Goal: Information Seeking & Learning: Learn about a topic

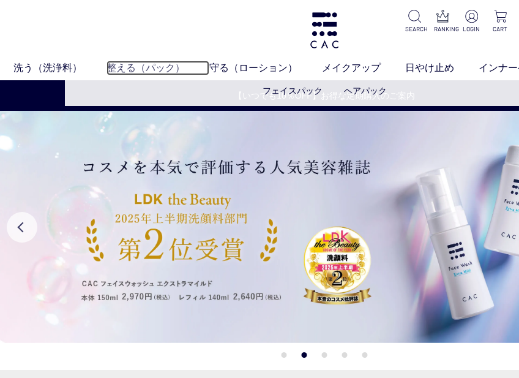
click at [117, 65] on link "整える（パック）" at bounding box center [157, 68] width 103 height 15
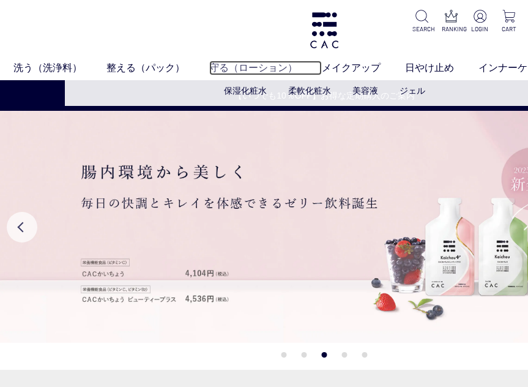
click at [247, 63] on link "守る（ローション）" at bounding box center [265, 68] width 113 height 15
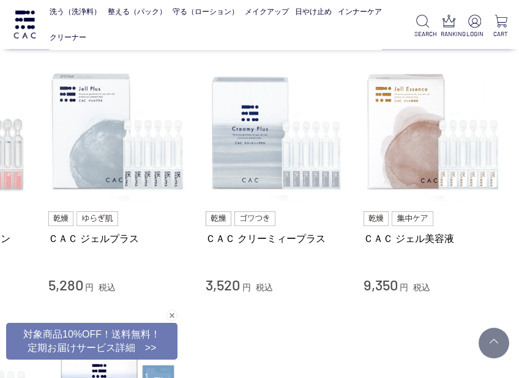
scroll to position [490, 130]
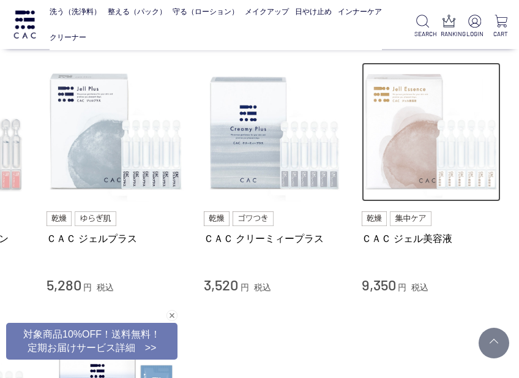
click at [407, 125] on img at bounding box center [432, 132] width 140 height 140
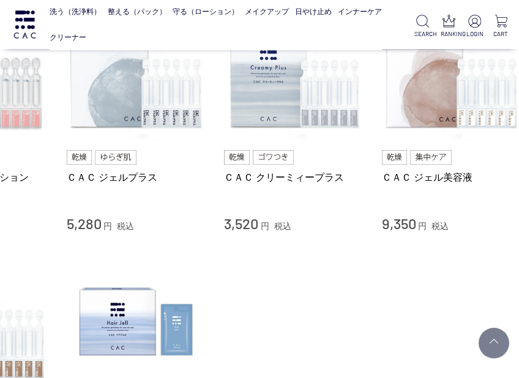
scroll to position [551, 127]
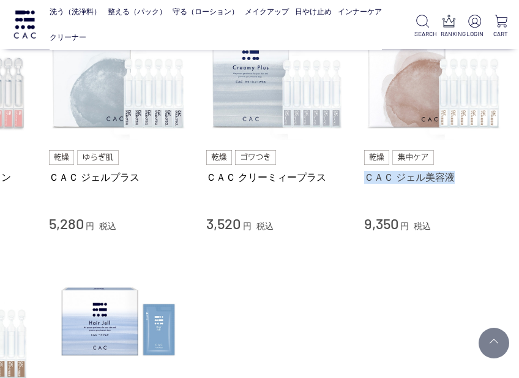
drag, startPoint x: 359, startPoint y: 176, endPoint x: 458, endPoint y: 180, distance: 99.8
click at [458, 180] on li "ＣＡＣ バランスローション 3,520 円 税込 ＣＡＣ ジェルプラス 5,280 円 税込 ＣＡＣ クリーミィープラス 3,520 円 税込 ＣＡＣ ジェル…" at bounding box center [197, 117] width 612 height 232
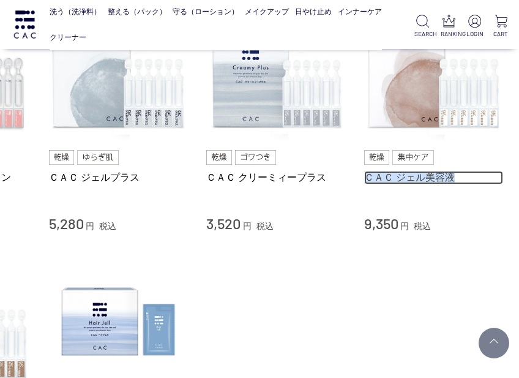
drag, startPoint x: 458, startPoint y: 180, endPoint x: 442, endPoint y: 179, distance: 16.0
copy link "ＣＡＣ ジェル美容液"
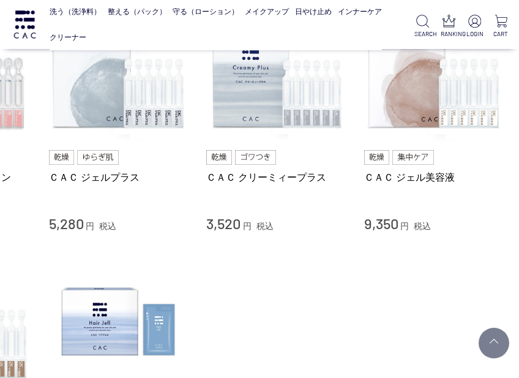
click at [123, 237] on ul "ＣＡＣジェル美容液 お試しサイズ（１袋） 990 円 税込 ＣＡＣ ジェルローション 5,280 円 税込 ＣＡＣ ベースローション 3,520 円 税込 Ｃ…" at bounding box center [197, 126] width 612 height 751
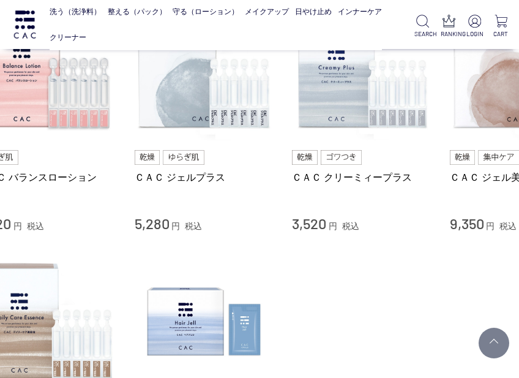
scroll to position [551, 0]
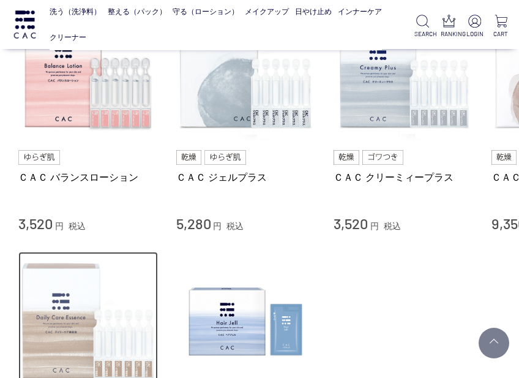
click at [59, 313] on img at bounding box center [88, 321] width 140 height 140
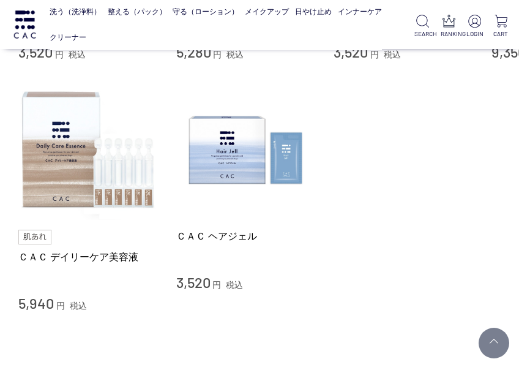
scroll to position [734, 0]
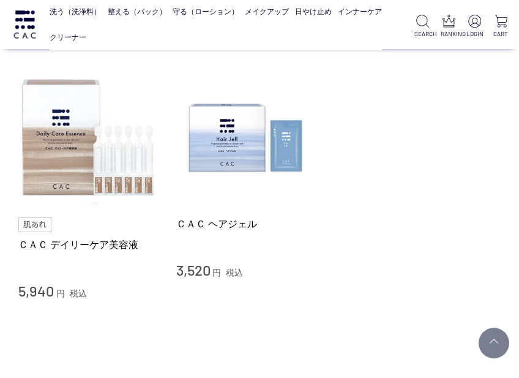
click at [24, 244] on link "ＣＡＣ デイリーケア美容液" at bounding box center [88, 244] width 140 height 13
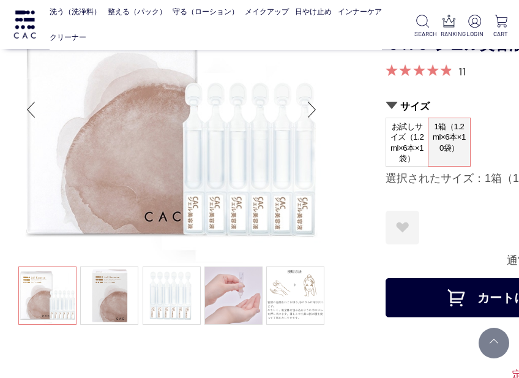
scroll to position [61, 0]
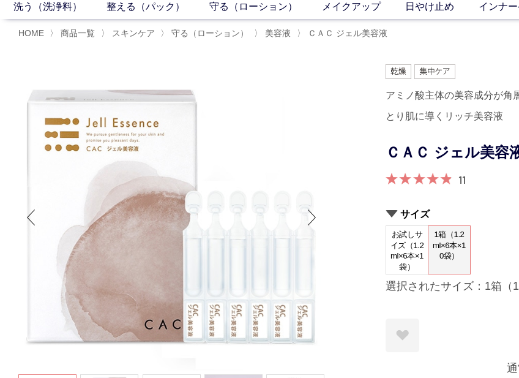
click at [139, 60] on div at bounding box center [324, 61] width 612 height 6
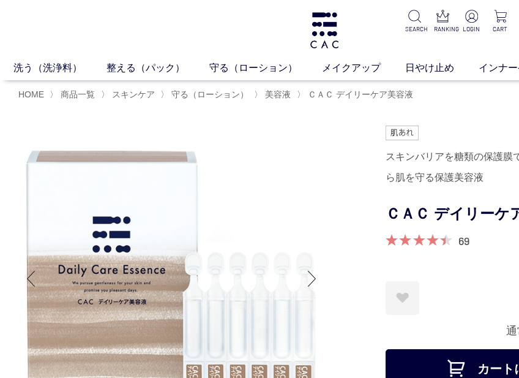
click at [318, 210] on img at bounding box center [171, 278] width 306 height 306
click at [215, 122] on div at bounding box center [324, 122] width 612 height 6
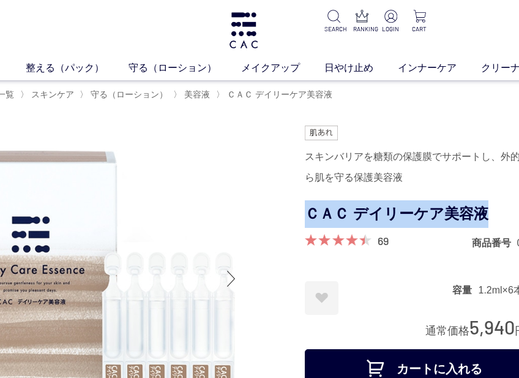
scroll to position [0, 130]
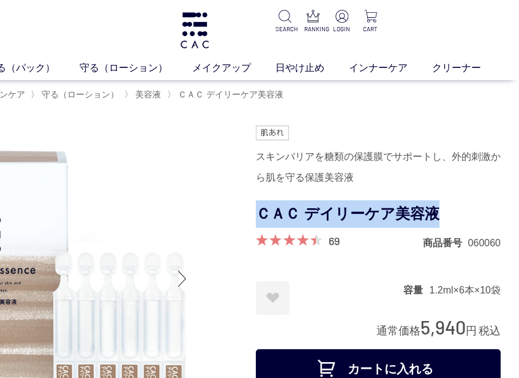
drag, startPoint x: 389, startPoint y: 210, endPoint x: 464, endPoint y: 209, distance: 74.7
click at [464, 209] on h1 "ＣＡＣ デイリーケア美容液" at bounding box center [378, 214] width 245 height 28
copy h1 "ＣＡＣ デイリーケア美容液"
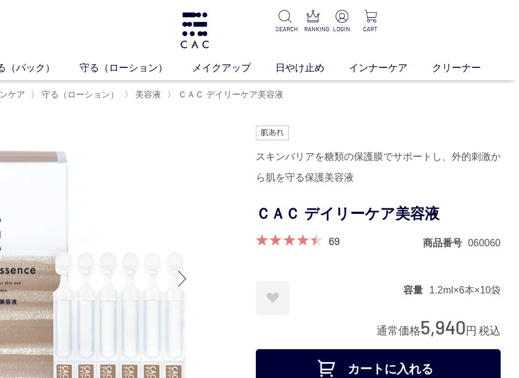
click at [72, 23] on div "洗う（洗浄料） 液体洗浄料 パウダー洗浄料 泡洗顔料 グッズ 整える（パック） フェイスパック ヘアパック 守る（ローション） 保湿化粧水 柔軟化粧水 美容液…" at bounding box center [194, 40] width 649 height 80
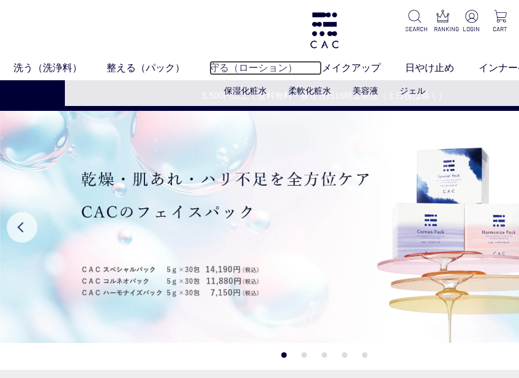
click at [231, 65] on link "守る（ローション）" at bounding box center [265, 68] width 113 height 15
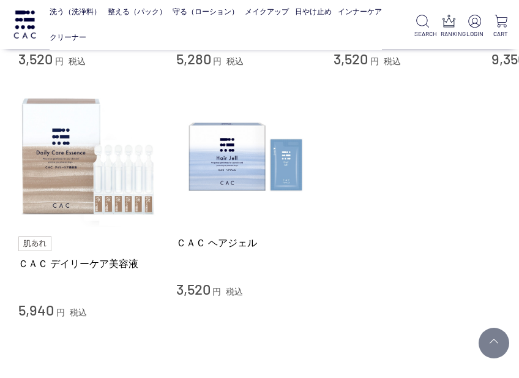
scroll to position [734, 0]
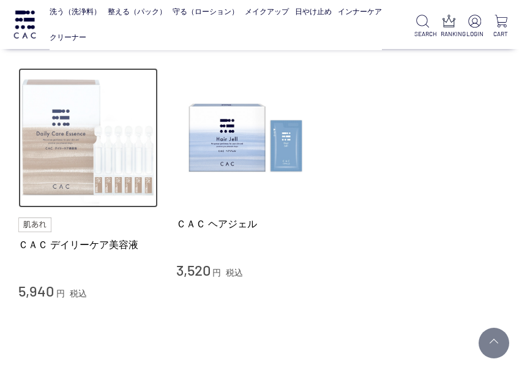
click at [61, 149] on img at bounding box center [88, 138] width 140 height 140
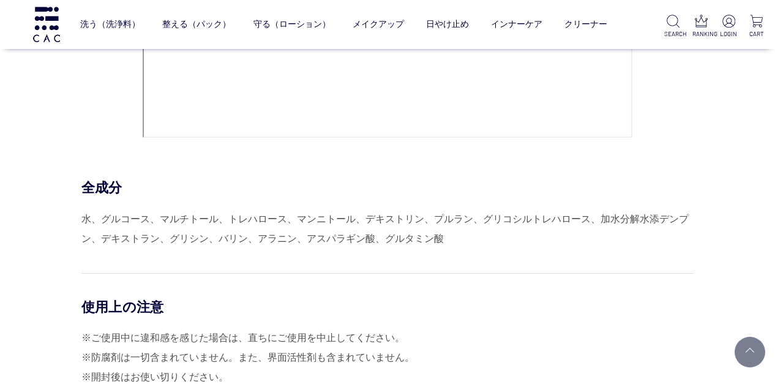
scroll to position [5336, 0]
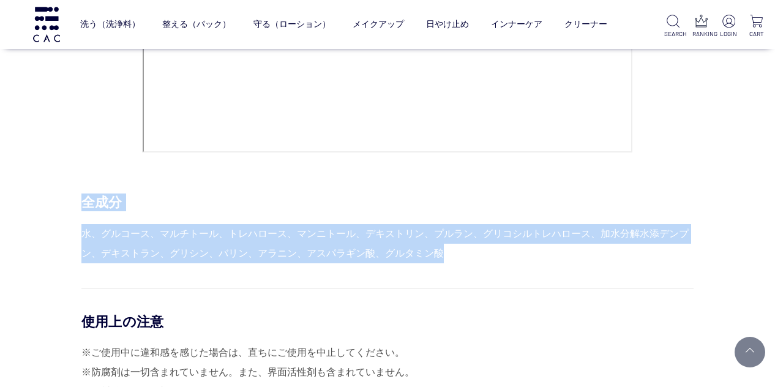
drag, startPoint x: 83, startPoint y: 202, endPoint x: 458, endPoint y: 255, distance: 379.4
click at [458, 255] on div "全成分 水、グルコース、マルチトール、トレハロース、マンニトール、デキストリン、プルラン、グリコシルトレハロース、加水分解水添デンプン、デキストラン、グリシン…" at bounding box center [387, 227] width 612 height 69
copy div "全成分 水、グルコース、マルチトール、トレハロース、マンニトール、デキストリン、プルラン、グリコシルトレハロース、加水分解水添デンプン、デキストラン、グリシン…"
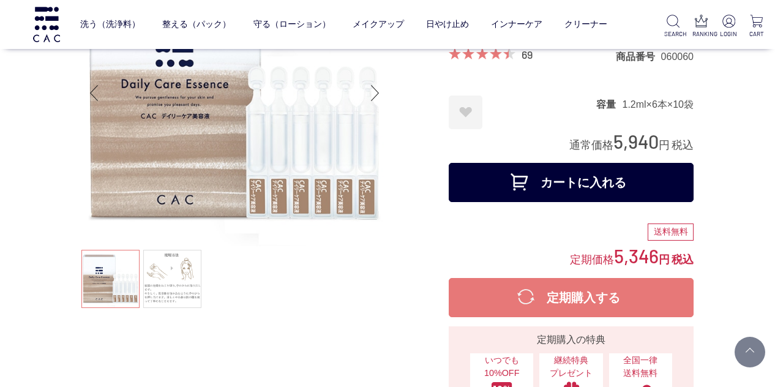
scroll to position [0, 0]
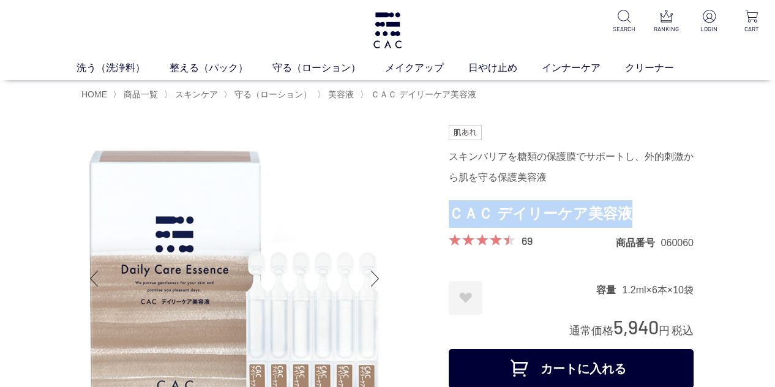
drag, startPoint x: 449, startPoint y: 212, endPoint x: 629, endPoint y: 212, distance: 180.5
click at [518, 212] on h1 "ＣＡＣ デイリーケア美容液" at bounding box center [571, 214] width 245 height 28
drag, startPoint x: 627, startPoint y: 212, endPoint x: 557, endPoint y: 212, distance: 69.8
copy h1 "ＣＡＣ デイリーケア美容液"
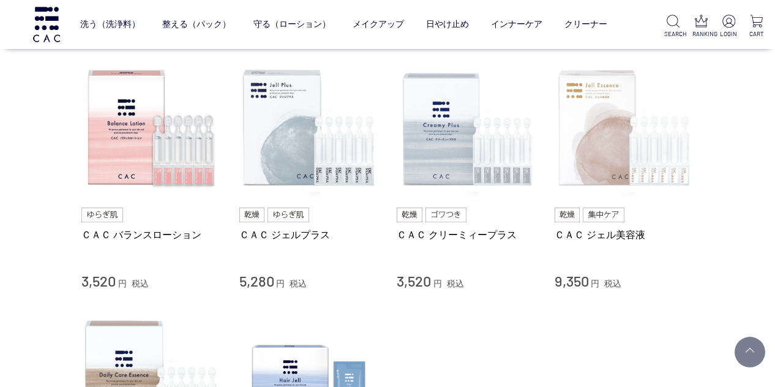
scroll to position [490, 0]
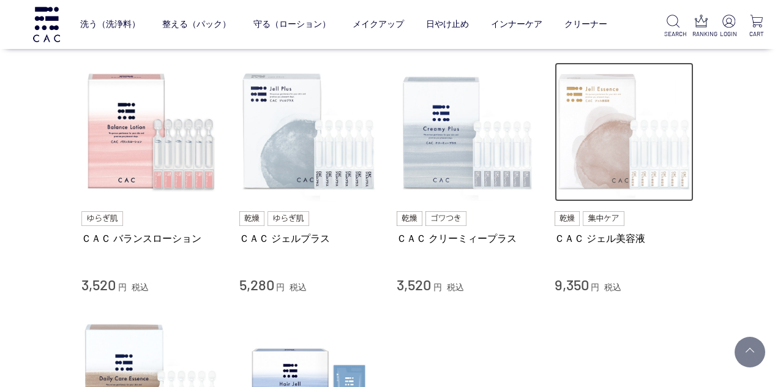
click at [597, 133] on img at bounding box center [624, 132] width 140 height 140
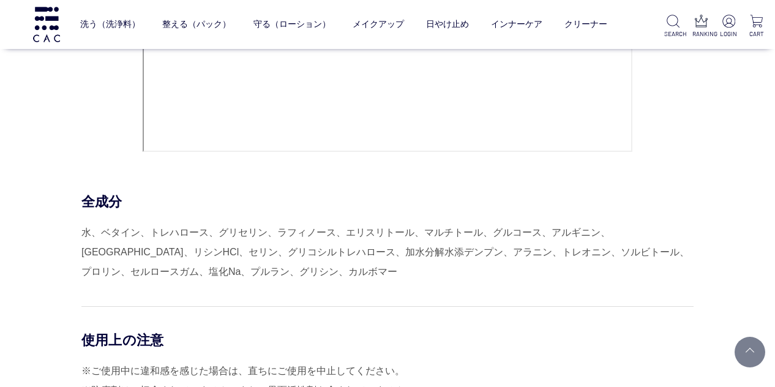
scroll to position [5996, 0]
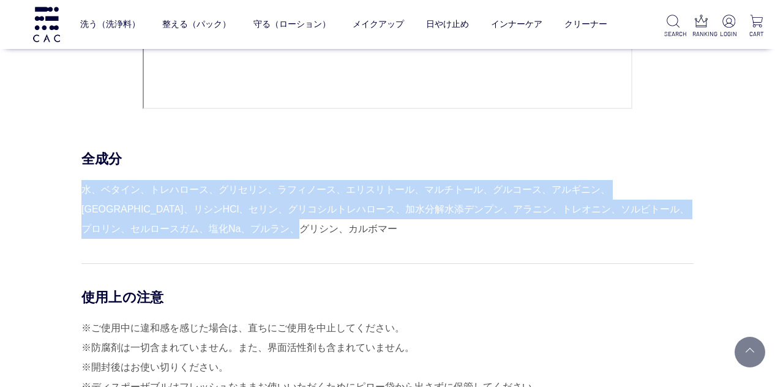
drag, startPoint x: 83, startPoint y: 188, endPoint x: 270, endPoint y: 228, distance: 191.5
click at [278, 231] on div "水、ベタイン、トレハロース、グリセリン、ラフィノース、エリスリトール、マルチトール、グルコース、アルギニン、[GEOGRAPHIC_DATA]、リシンHCl、…" at bounding box center [387, 209] width 612 height 59
drag, startPoint x: 270, startPoint y: 228, endPoint x: 195, endPoint y: 214, distance: 76.7
copy div "水、ベタイン、トレハロース、グリセリン、ラフィノース、エリスリトール、マルチトール、グルコース、アルギニン、[GEOGRAPHIC_DATA]、リシンHCl、…"
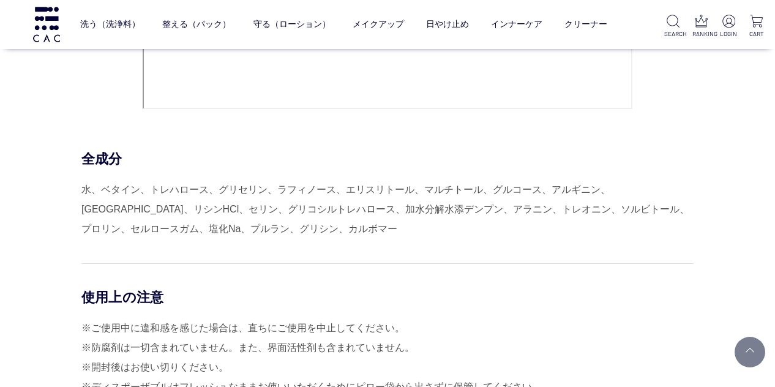
click at [138, 278] on div "使用上の注意 ※ご使用中に違和感を感じた場合は、直ちにご使用を中止してください。 ※防腐剤は一切含まれていません。また、界面活性剤も含まれていません。 ※開封…" at bounding box center [387, 349] width 612 height 173
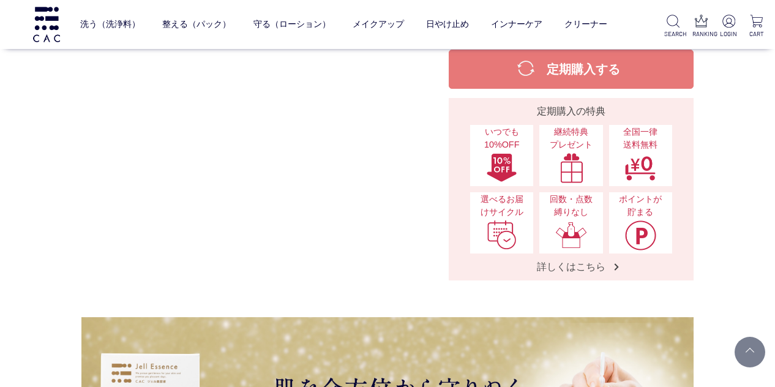
scroll to position [0, 0]
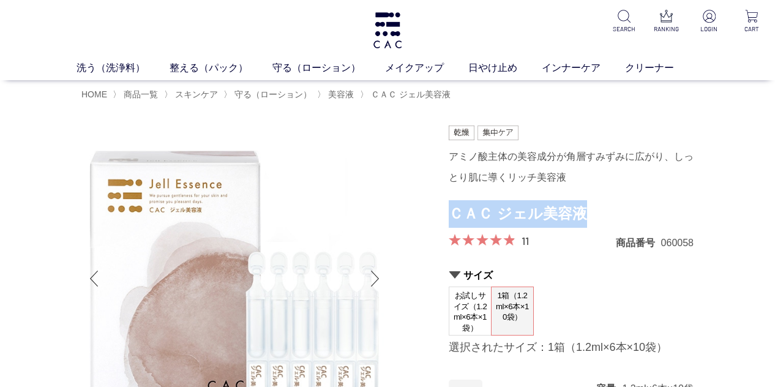
drag, startPoint x: 450, startPoint y: 210, endPoint x: 587, endPoint y: 209, distance: 137.1
click at [587, 209] on h1 "ＣＡＣ ジェル美容液" at bounding box center [571, 214] width 245 height 28
drag, startPoint x: 587, startPoint y: 209, endPoint x: 546, endPoint y: 209, distance: 41.0
copy h1 "ＣＡＣ ジェル美容液"
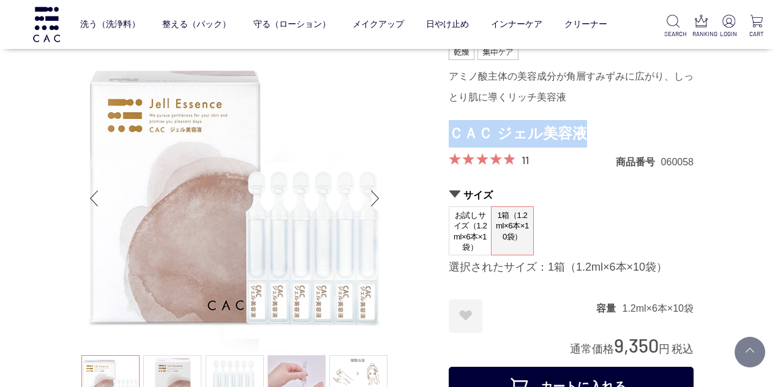
scroll to position [338, 0]
